Goal: Transaction & Acquisition: Purchase product/service

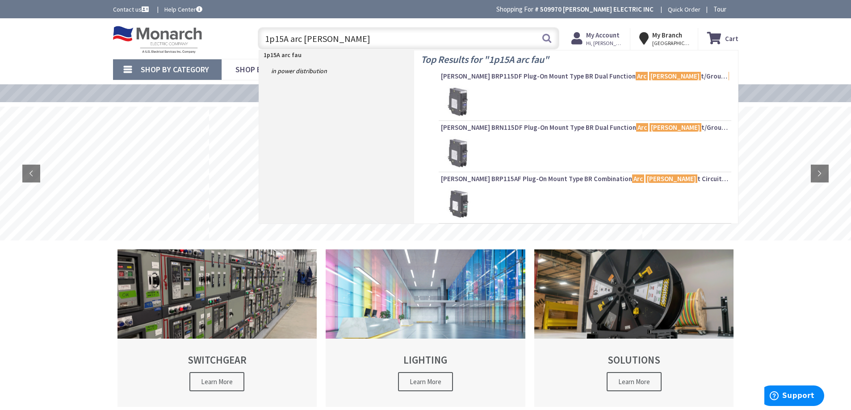
type input "1p15A arc fault"
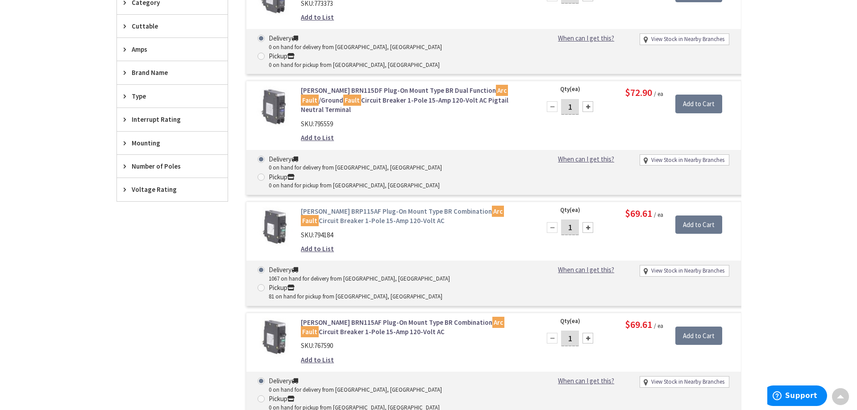
scroll to position [313, 0]
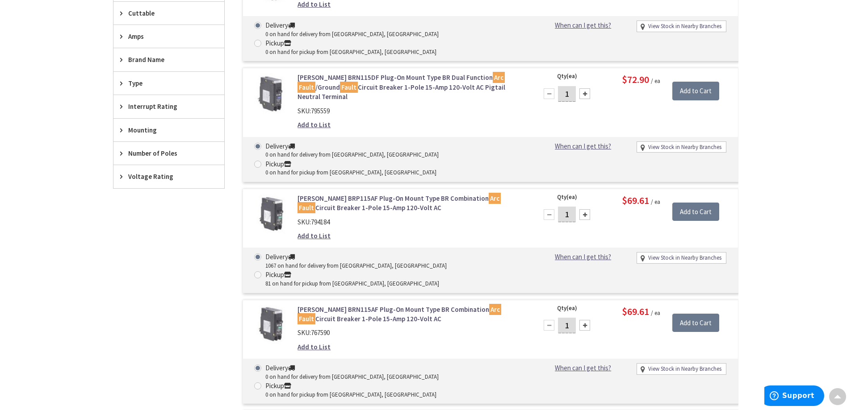
click at [583, 209] on div at bounding box center [584, 214] width 11 height 11
type input "2"
click at [706, 203] on input "Add to Cart" at bounding box center [695, 212] width 47 height 19
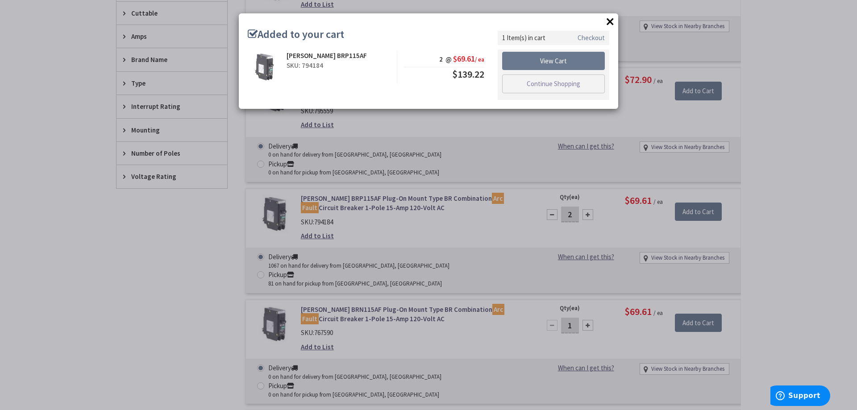
drag, startPoint x: 612, startPoint y: 21, endPoint x: 587, endPoint y: 33, distance: 28.2
click at [612, 21] on button "×" at bounding box center [610, 21] width 13 height 13
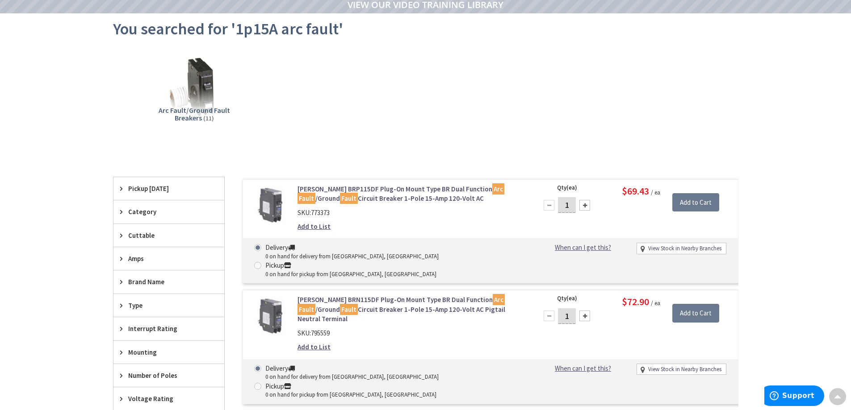
scroll to position [0, 0]
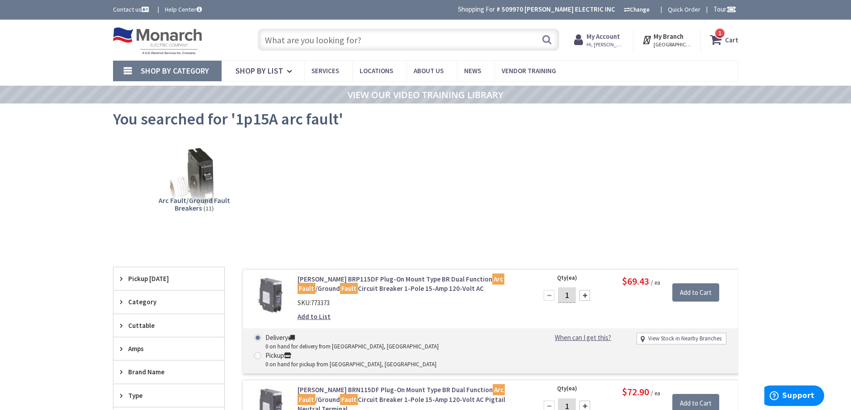
click at [393, 41] on input "text" at bounding box center [408, 40] width 301 height 22
type input "12V 20W bi pin"
click at [546, 39] on button "Search" at bounding box center [547, 39] width 12 height 20
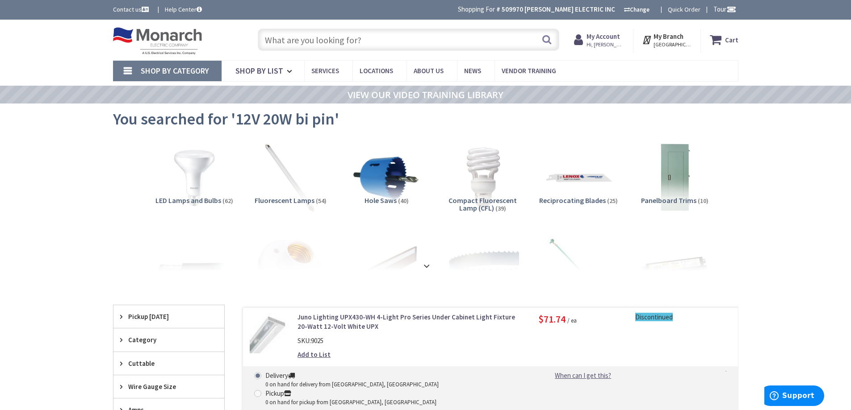
click at [378, 42] on input "text" at bounding box center [408, 40] width 301 height 22
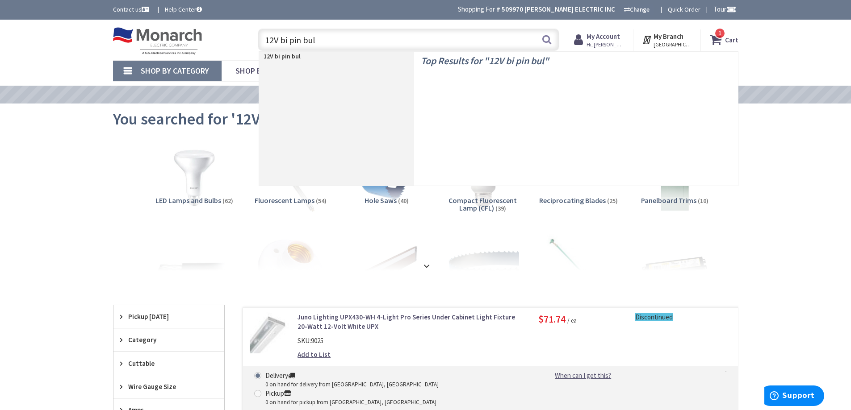
type input "12V bi pin bulb"
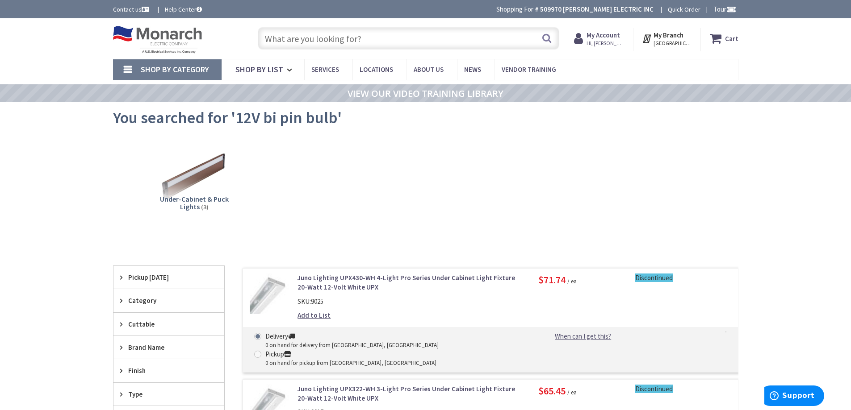
click at [322, 40] on input "text" at bounding box center [408, 38] width 301 height 22
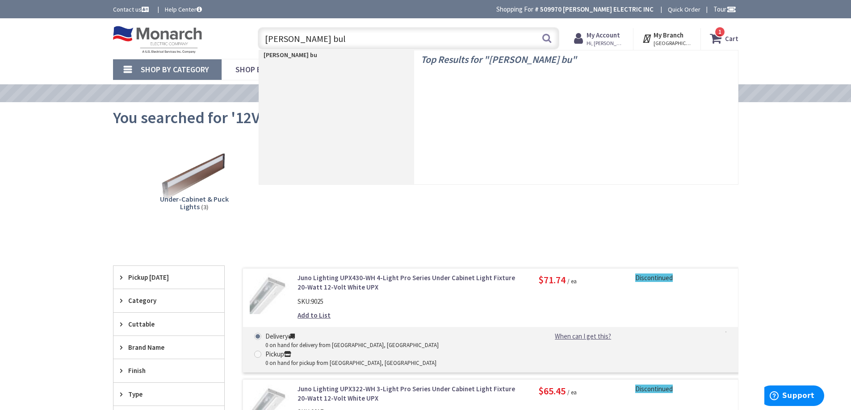
type input "bipin bulb"
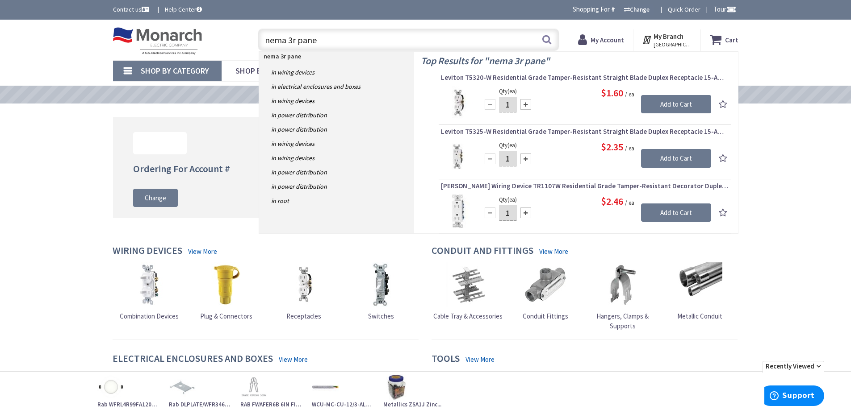
type input "nema 3r panel"
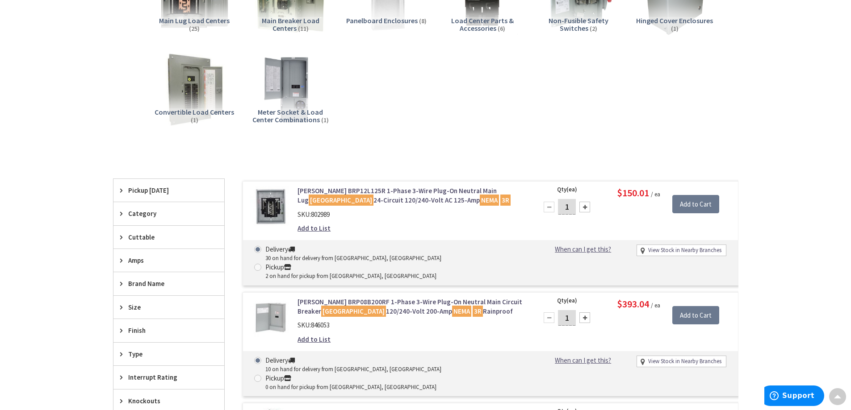
scroll to position [180, 0]
click at [283, 100] on img at bounding box center [290, 89] width 81 height 81
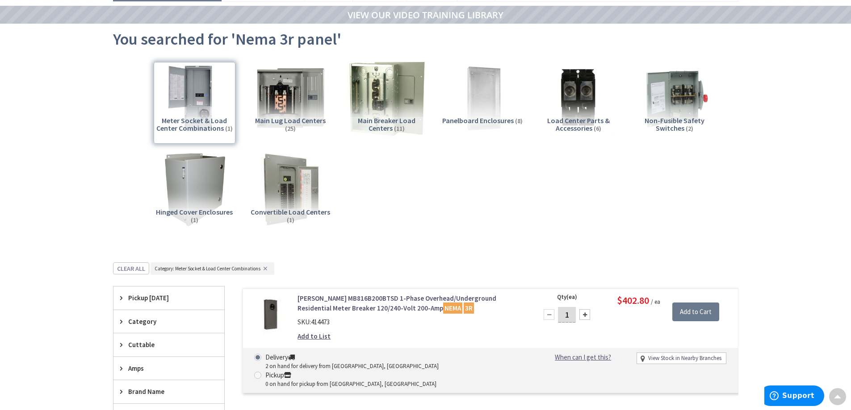
scroll to position [0, 0]
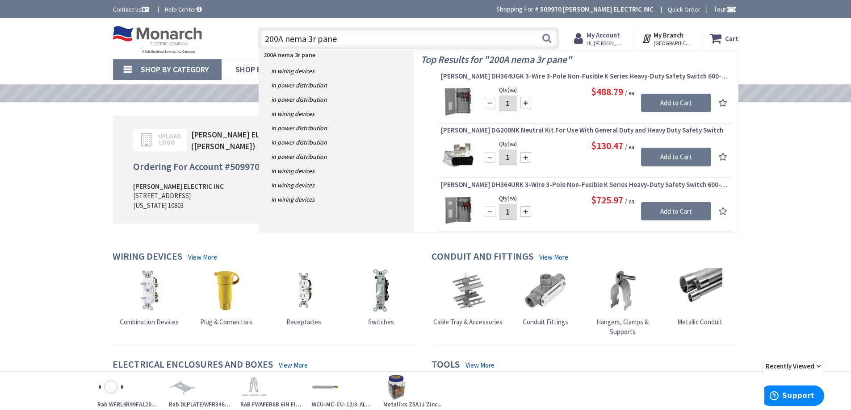
type input "200A nema 3r panel"
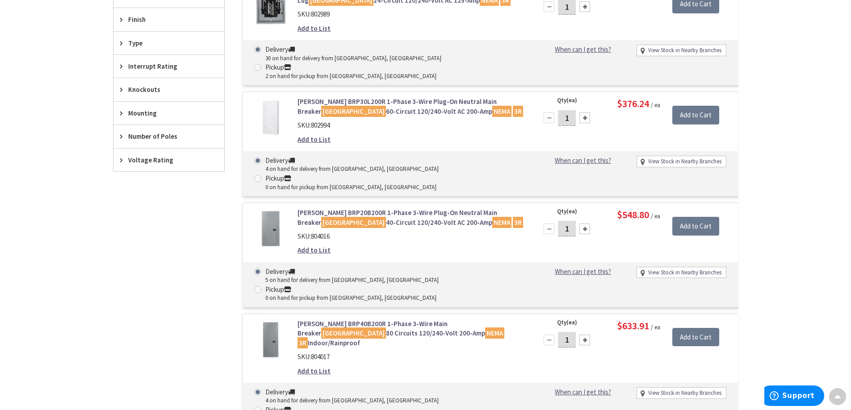
scroll to position [403, 0]
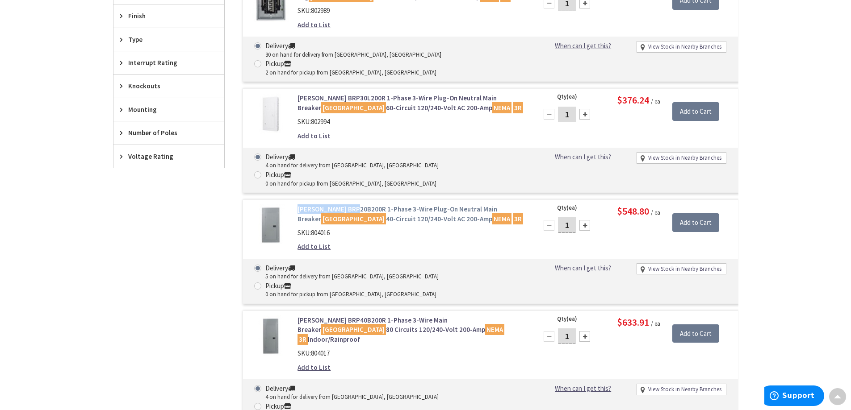
drag, startPoint x: 295, startPoint y: 155, endPoint x: 348, endPoint y: 155, distance: 53.1
click at [354, 204] on div "Eaton BRP20B200R 1-Phase 3-Wire Plug-On Neutral Main Breaker Load Center 40-Cir…" at bounding box center [411, 230] width 241 height 52
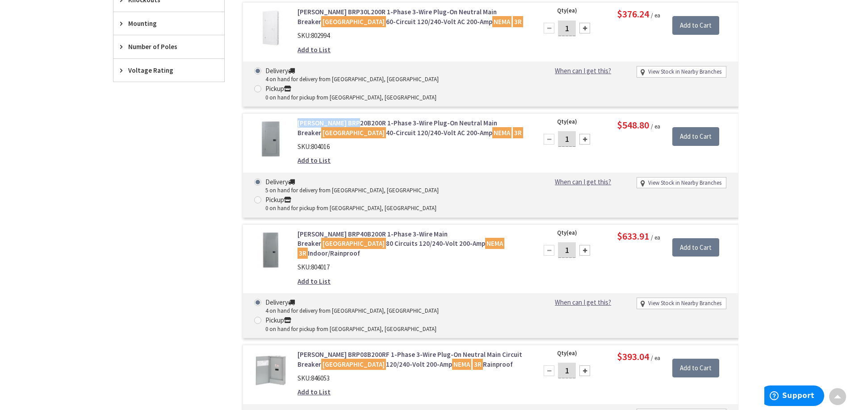
scroll to position [492, 0]
